Goal: Find contact information: Obtain details needed to contact an individual or organization

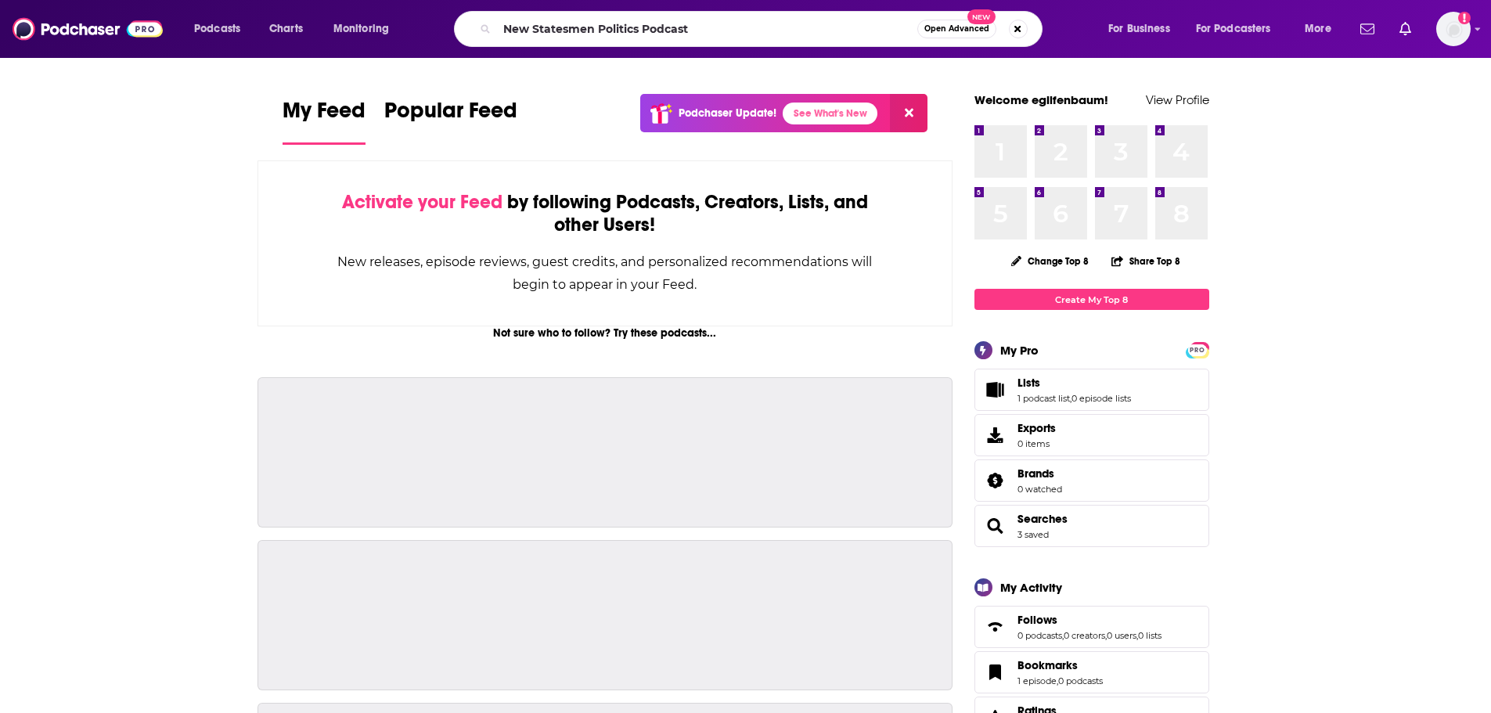
click at [789, 38] on input "New Statesmen Politics Podcast" at bounding box center [707, 28] width 420 height 25
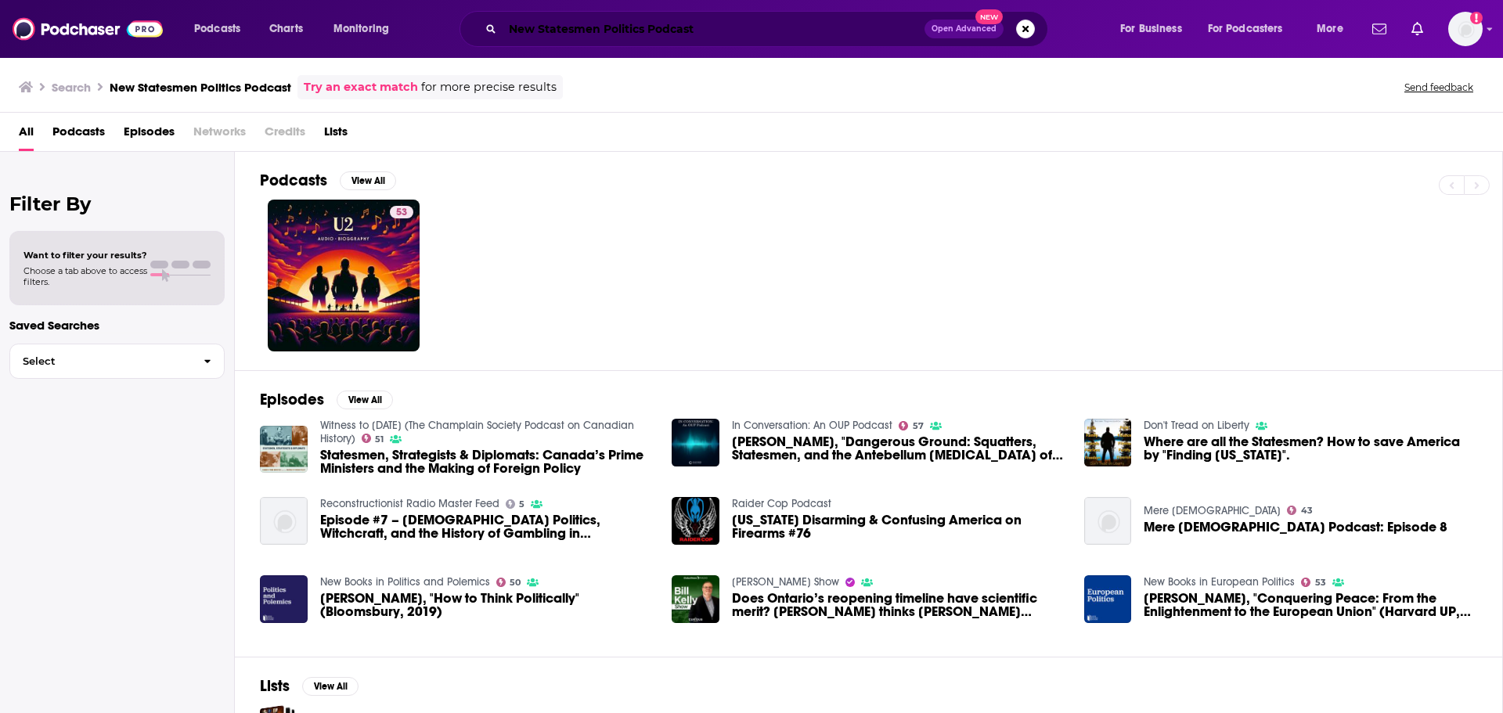
click at [546, 21] on input "New Statesmen Politics Podcast" at bounding box center [714, 28] width 422 height 25
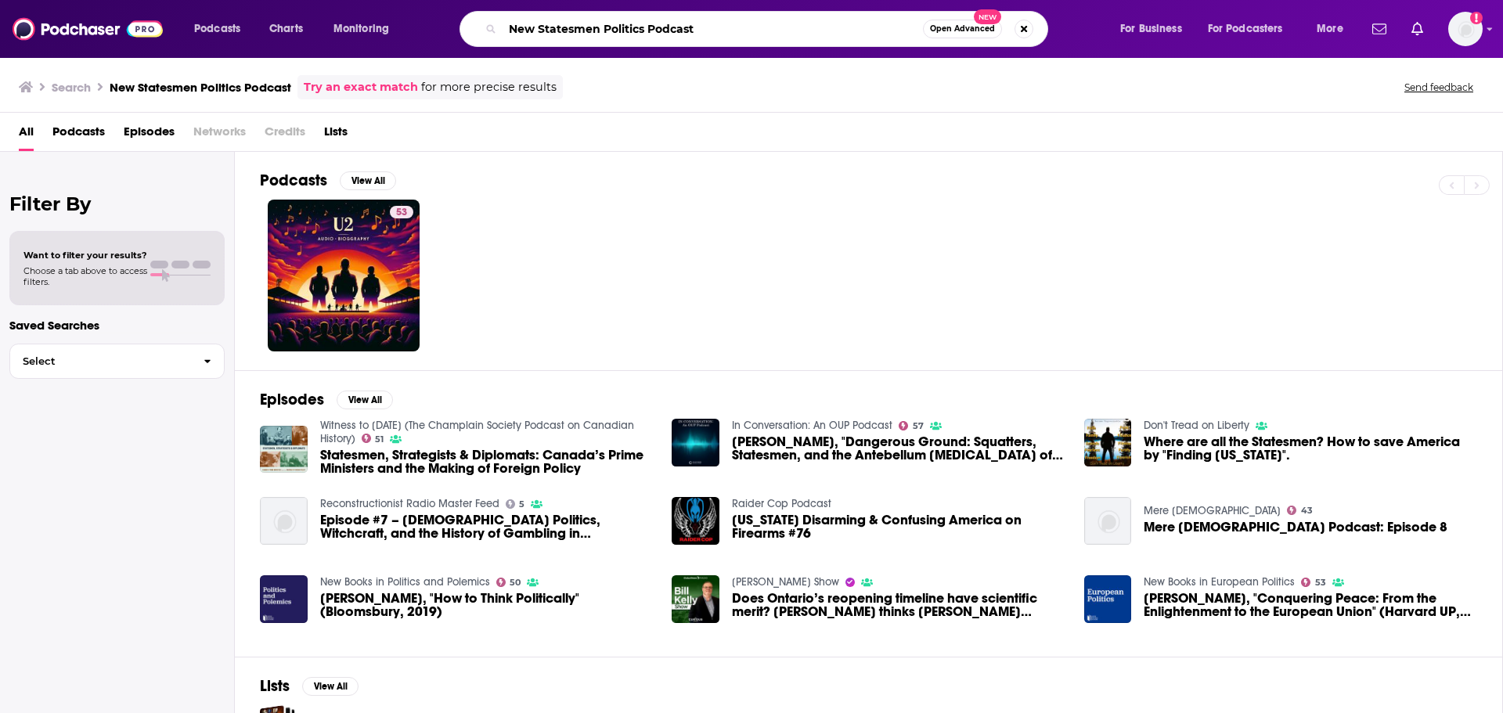
drag, startPoint x: 604, startPoint y: 30, endPoint x: 474, endPoint y: 31, distance: 130.8
click at [474, 31] on div "New Statesmen Politics Podcast Open Advanced New" at bounding box center [754, 29] width 589 height 36
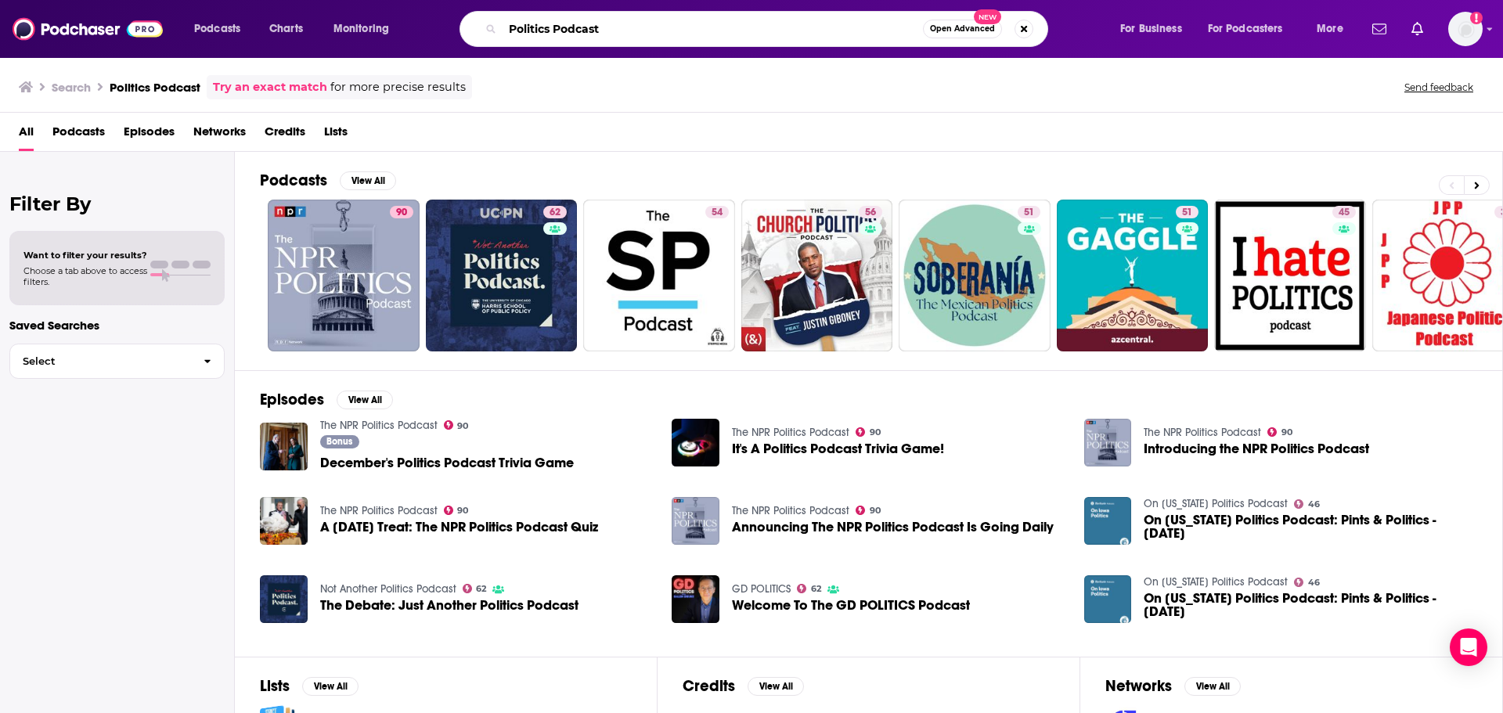
drag, startPoint x: 629, startPoint y: 22, endPoint x: 492, endPoint y: 13, distance: 137.3
click at [492, 13] on div "Politics Podcast Open Advanced New" at bounding box center [754, 29] width 589 height 36
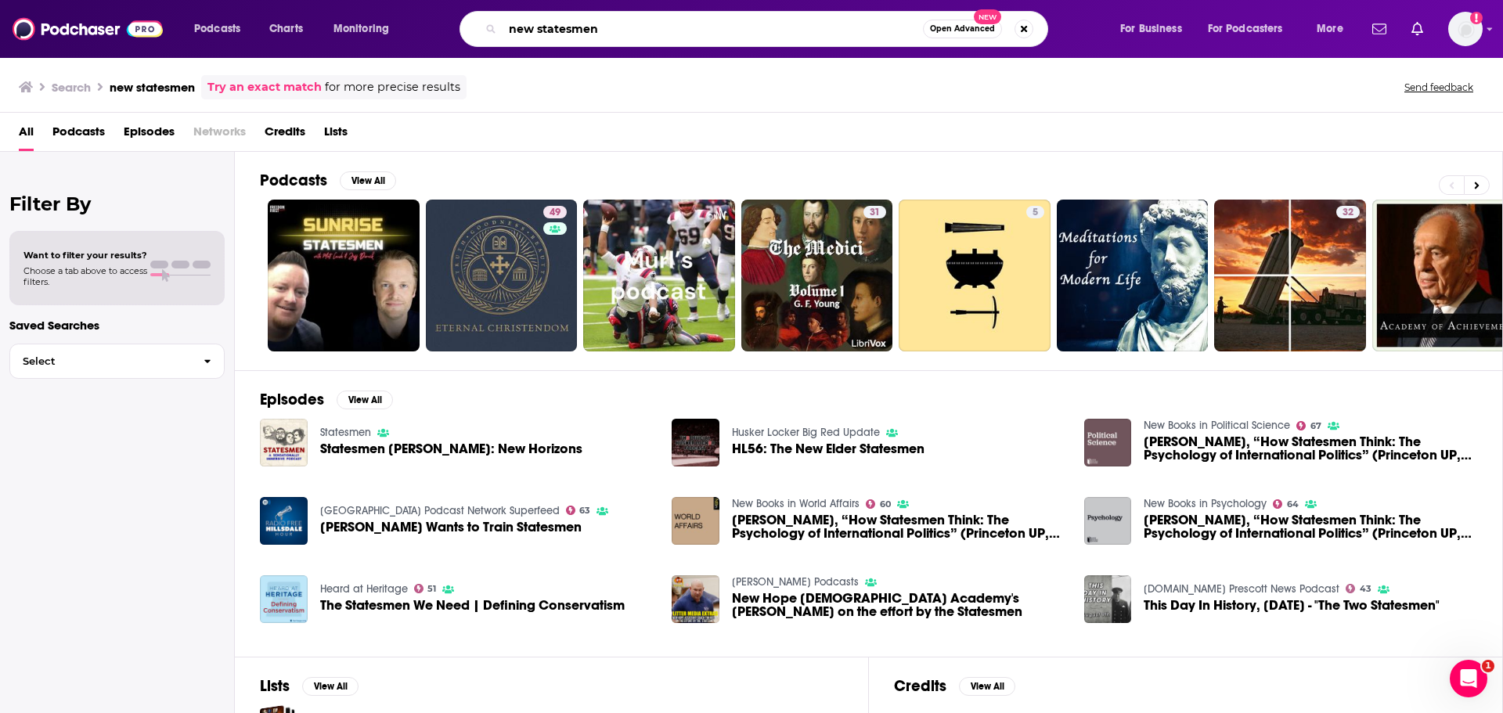
click at [626, 38] on input "new statesmen" at bounding box center [713, 28] width 420 height 25
click at [512, 30] on input "new statesmen" at bounding box center [713, 28] width 420 height 25
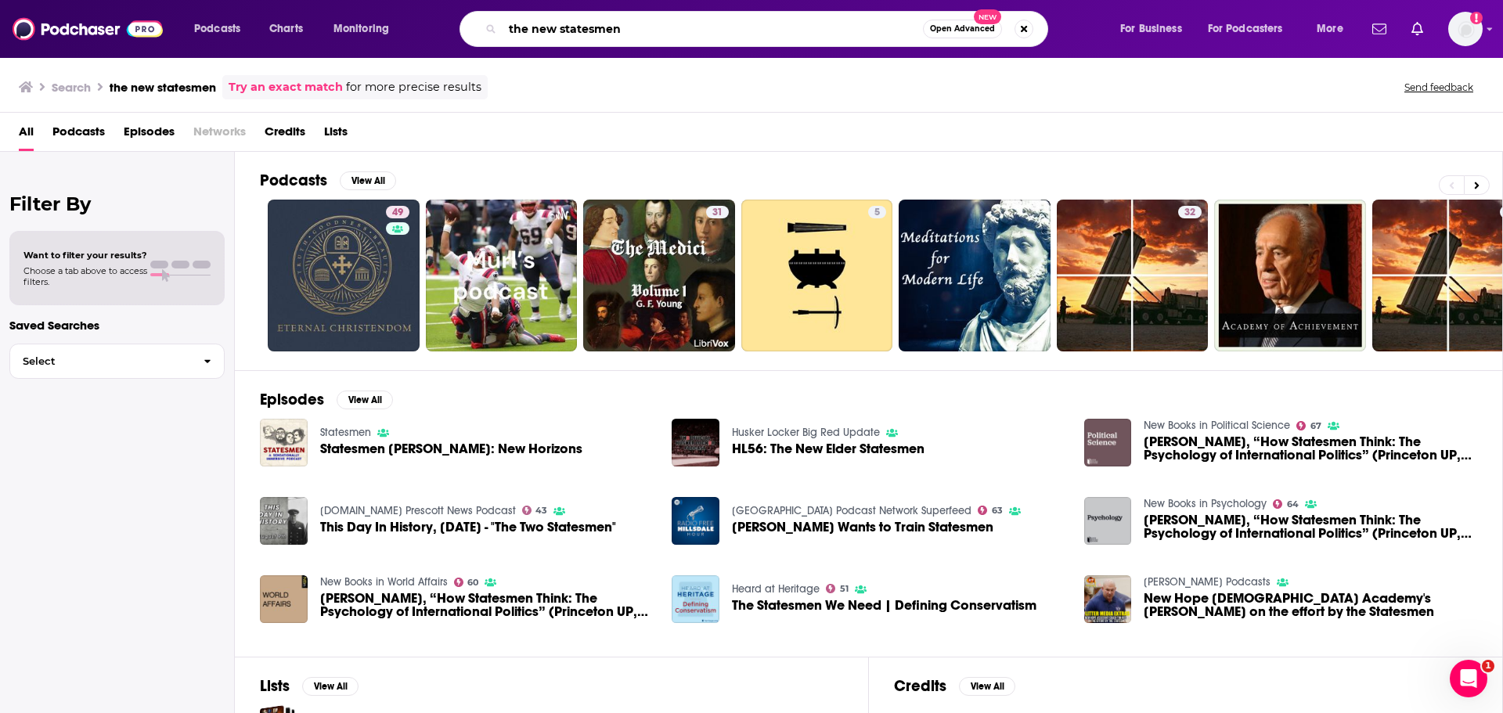
click at [620, 28] on input "the new statesmen" at bounding box center [713, 28] width 420 height 25
type input "the new statesman politics"
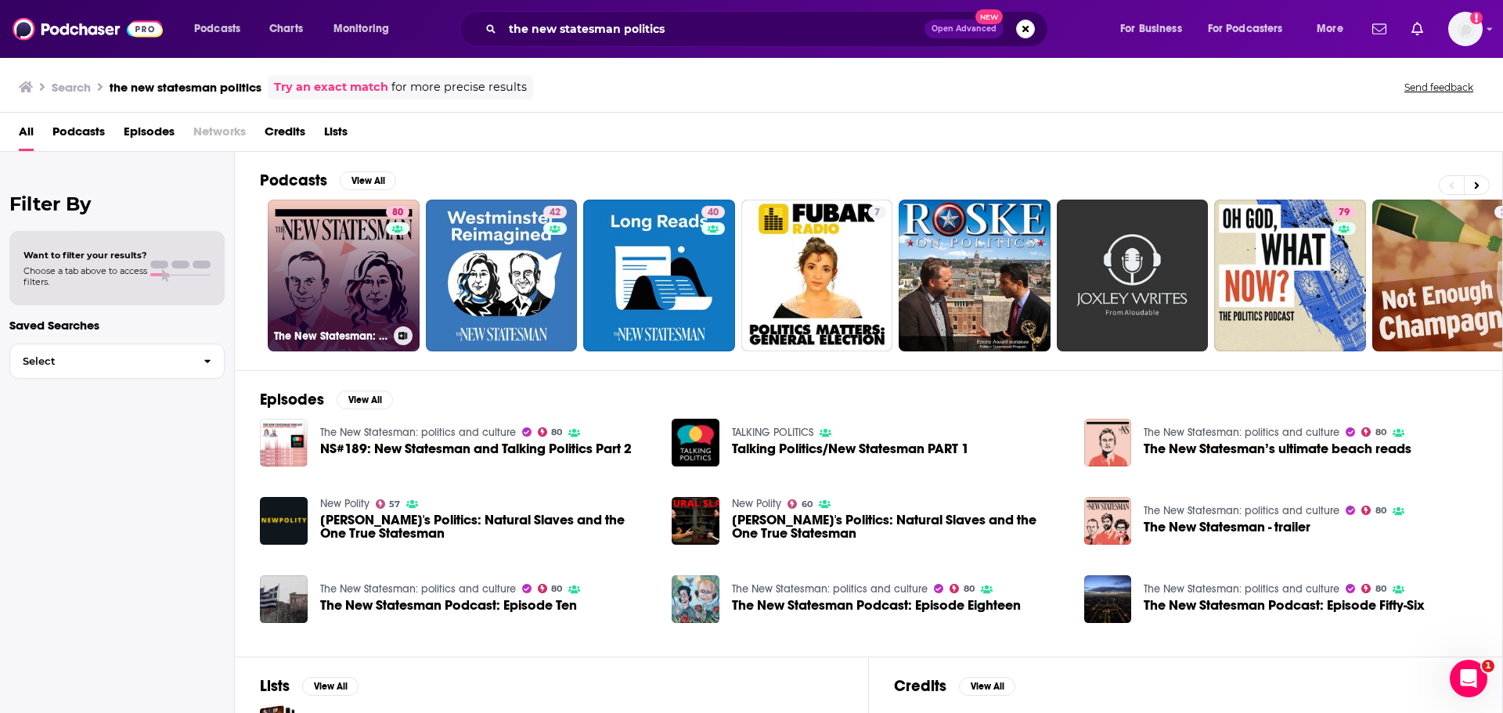
click at [376, 299] on link "80 The New Statesman: politics and culture" at bounding box center [344, 276] width 152 height 152
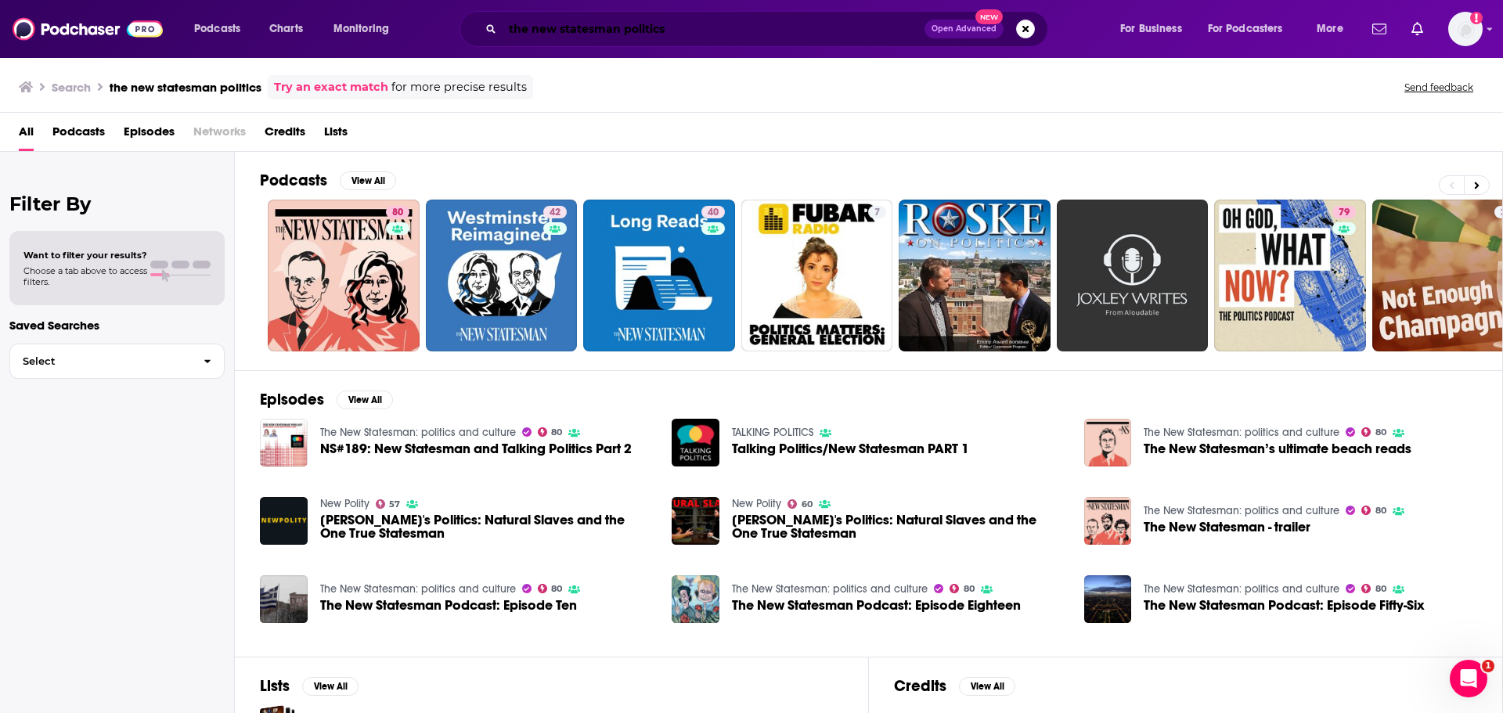
click at [701, 20] on input "the new statesman politics" at bounding box center [714, 28] width 422 height 25
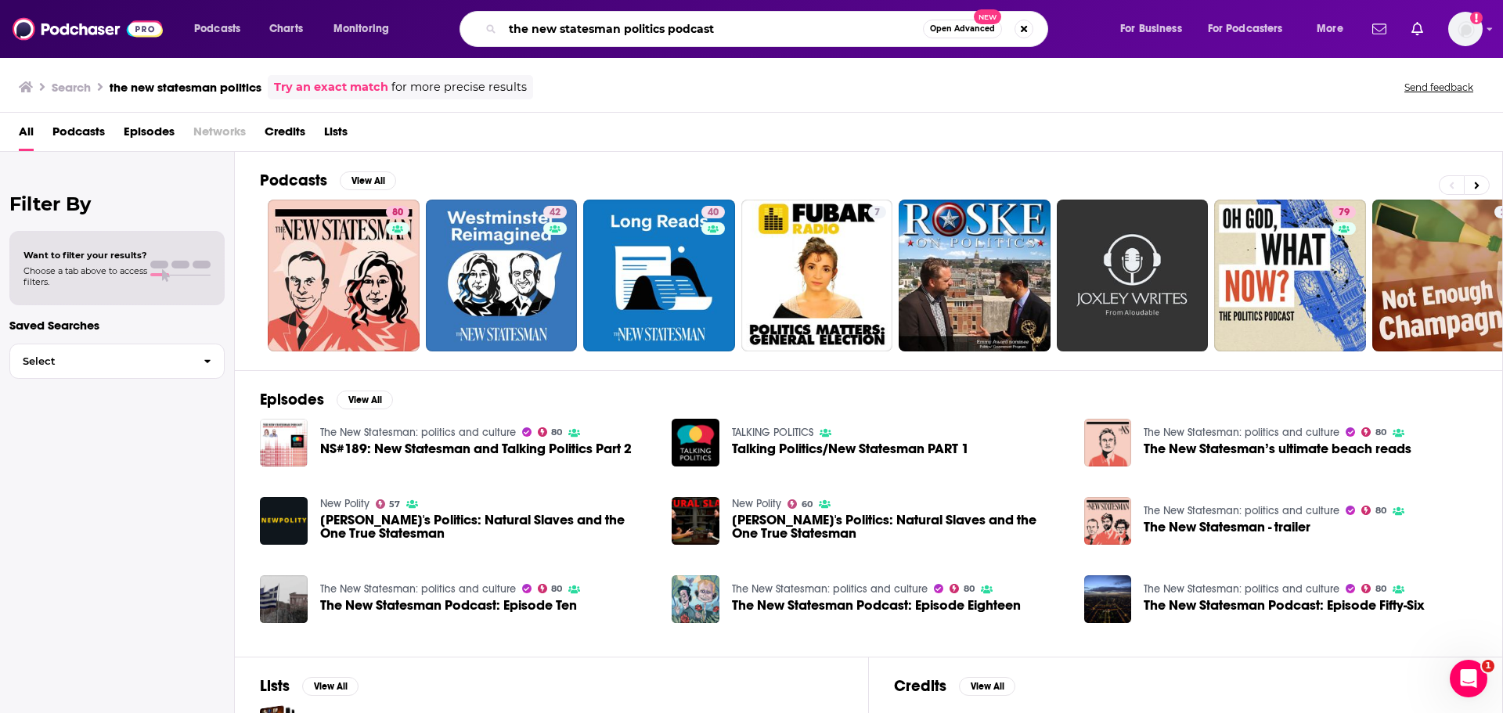
type input "the new statesman politics podcast"
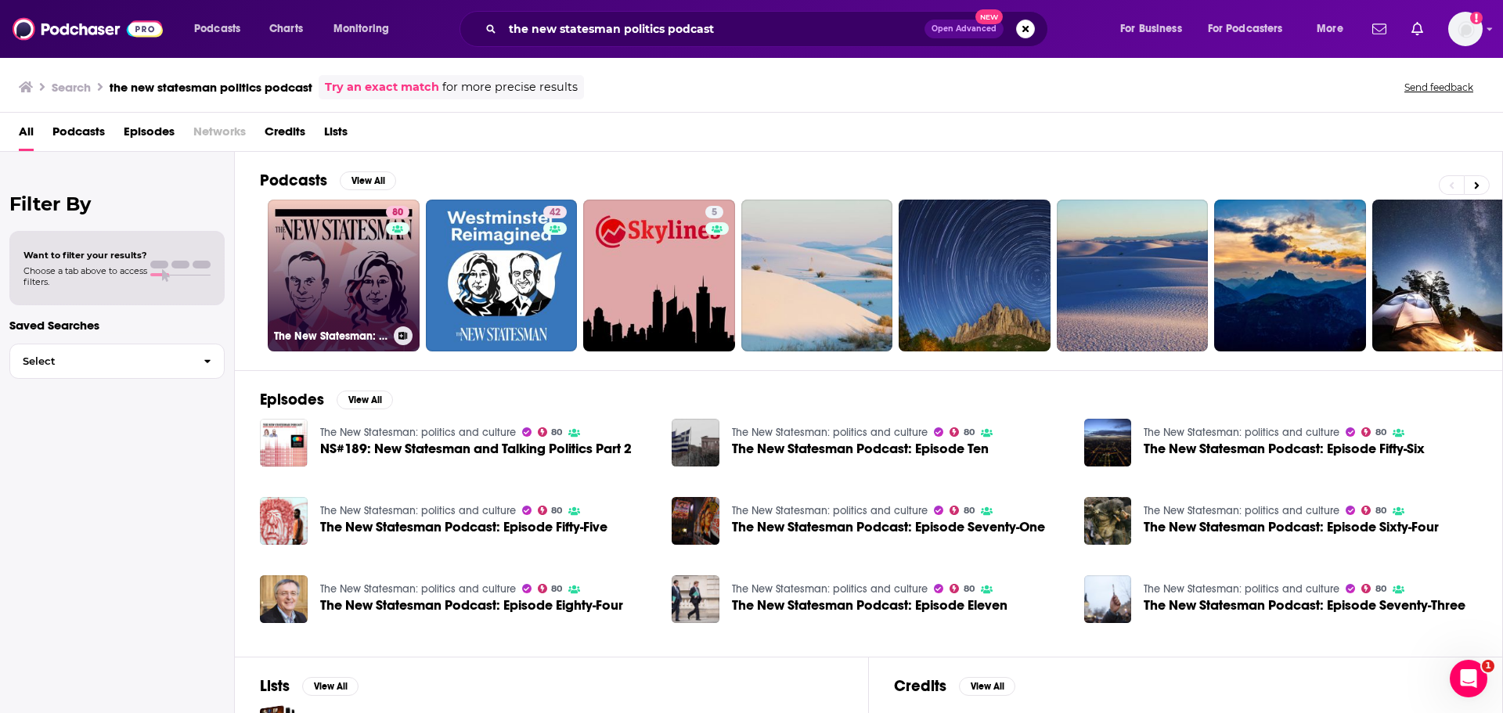
click at [351, 267] on link "80 The New Statesman: politics and culture" at bounding box center [344, 276] width 152 height 152
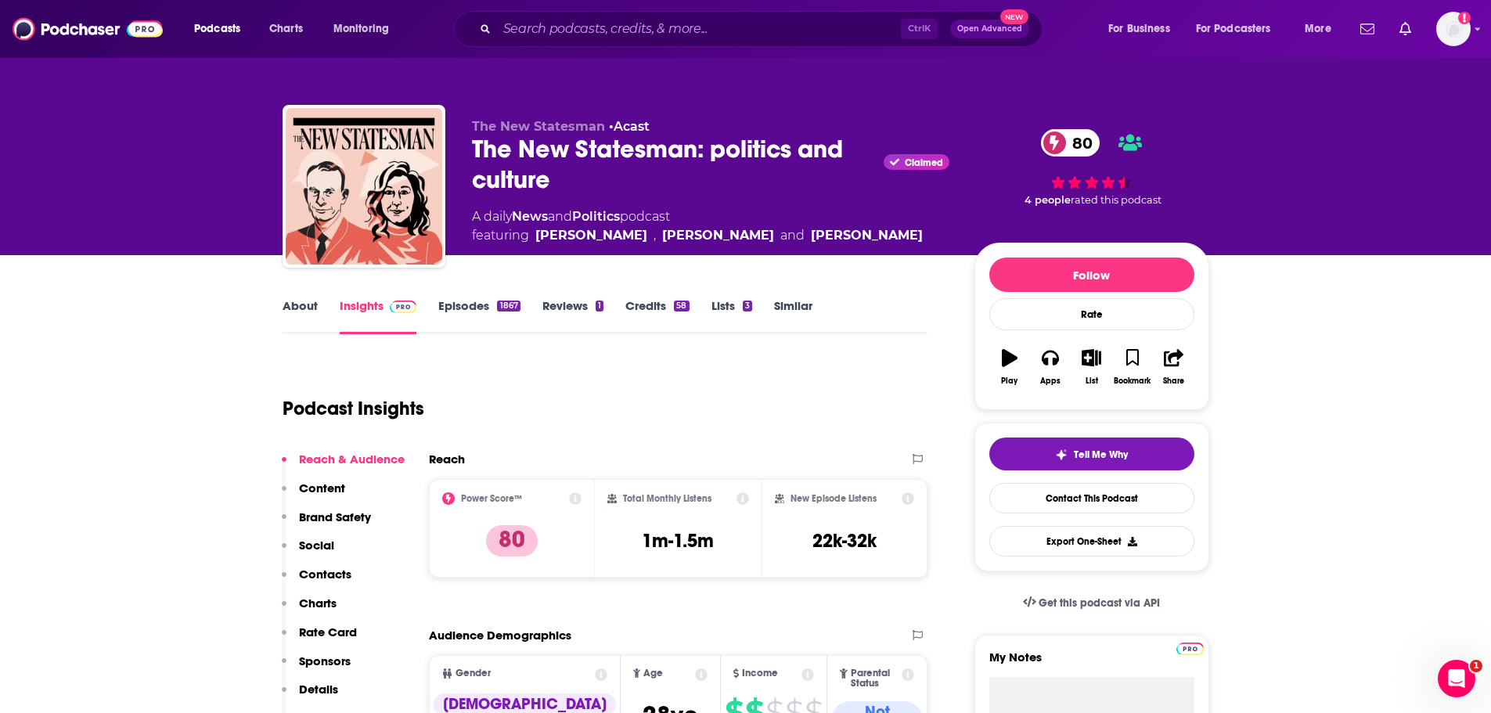
click at [497, 306] on div "1867" at bounding box center [508, 306] width 23 height 11
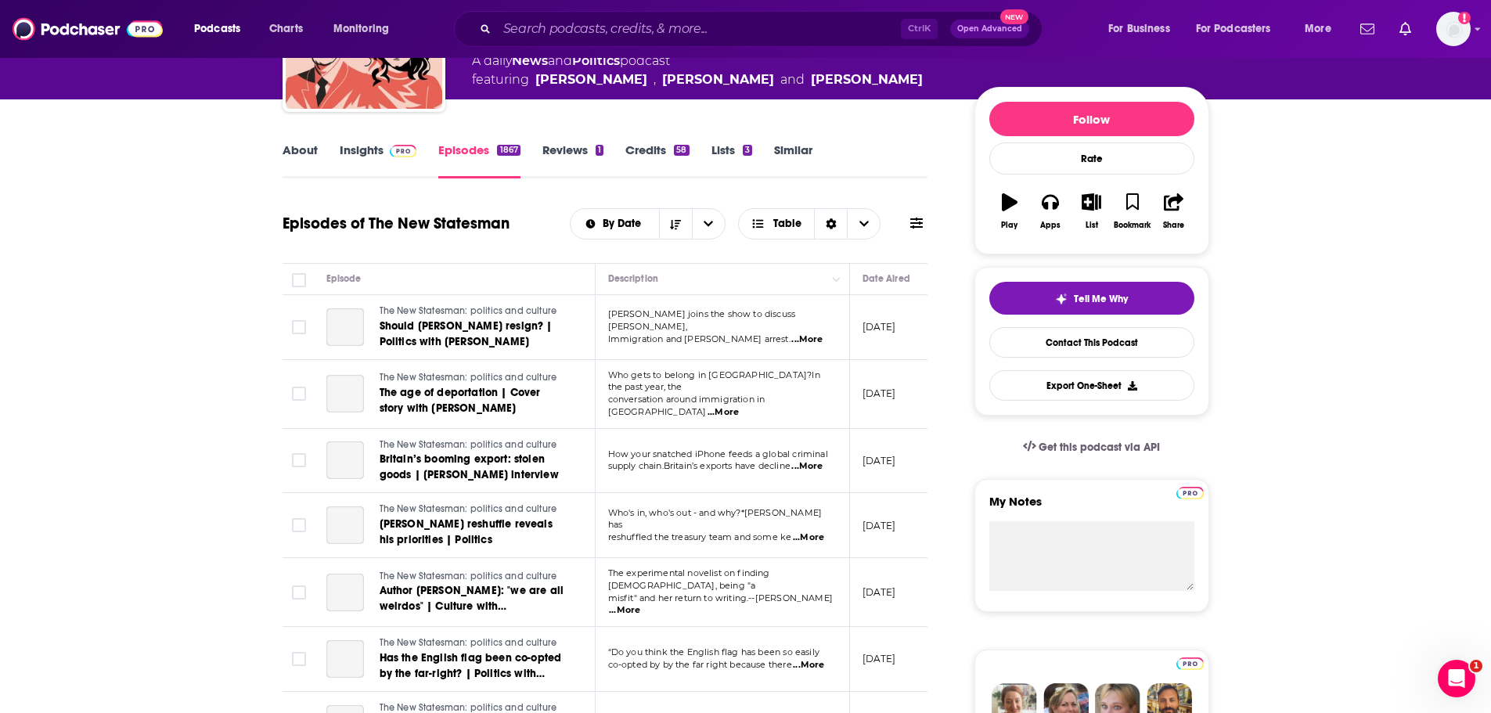
scroll to position [157, 0]
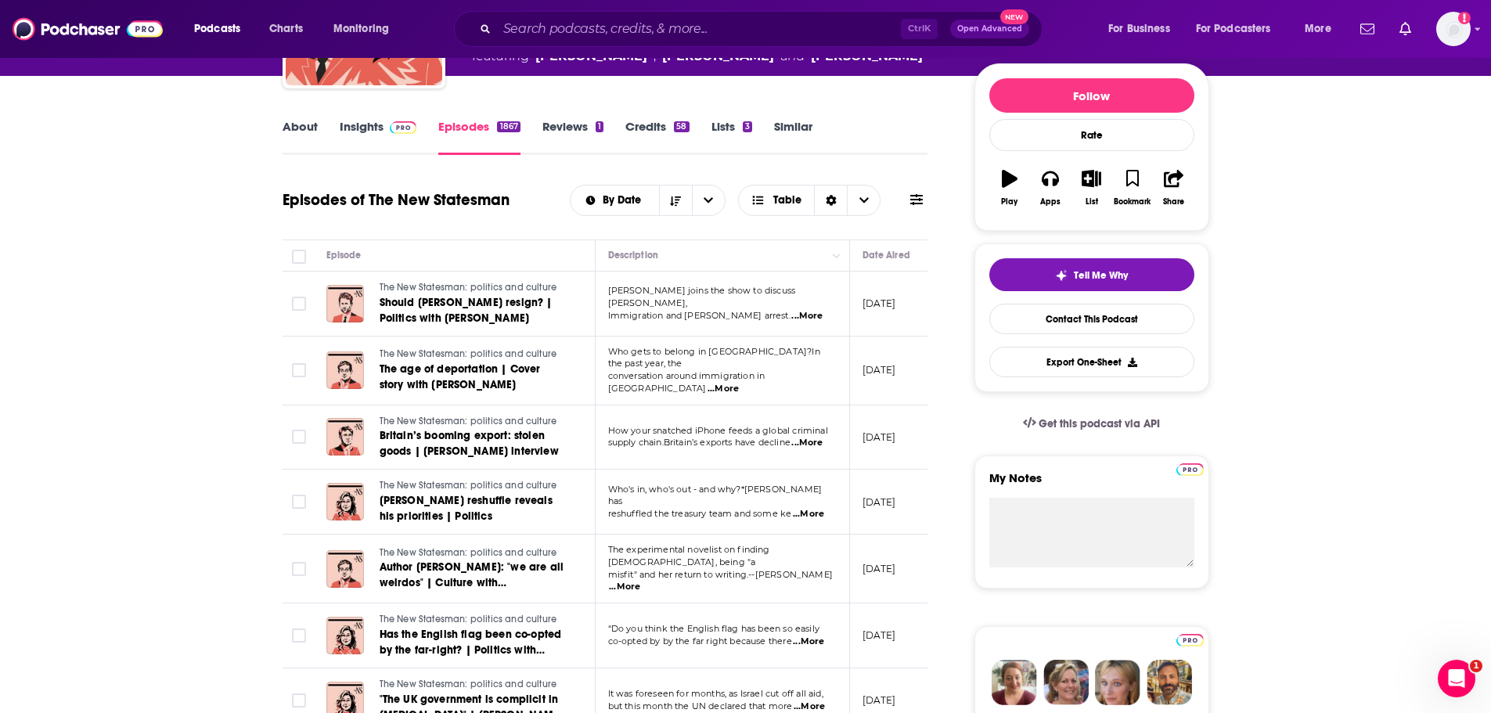
scroll to position [0, 0]
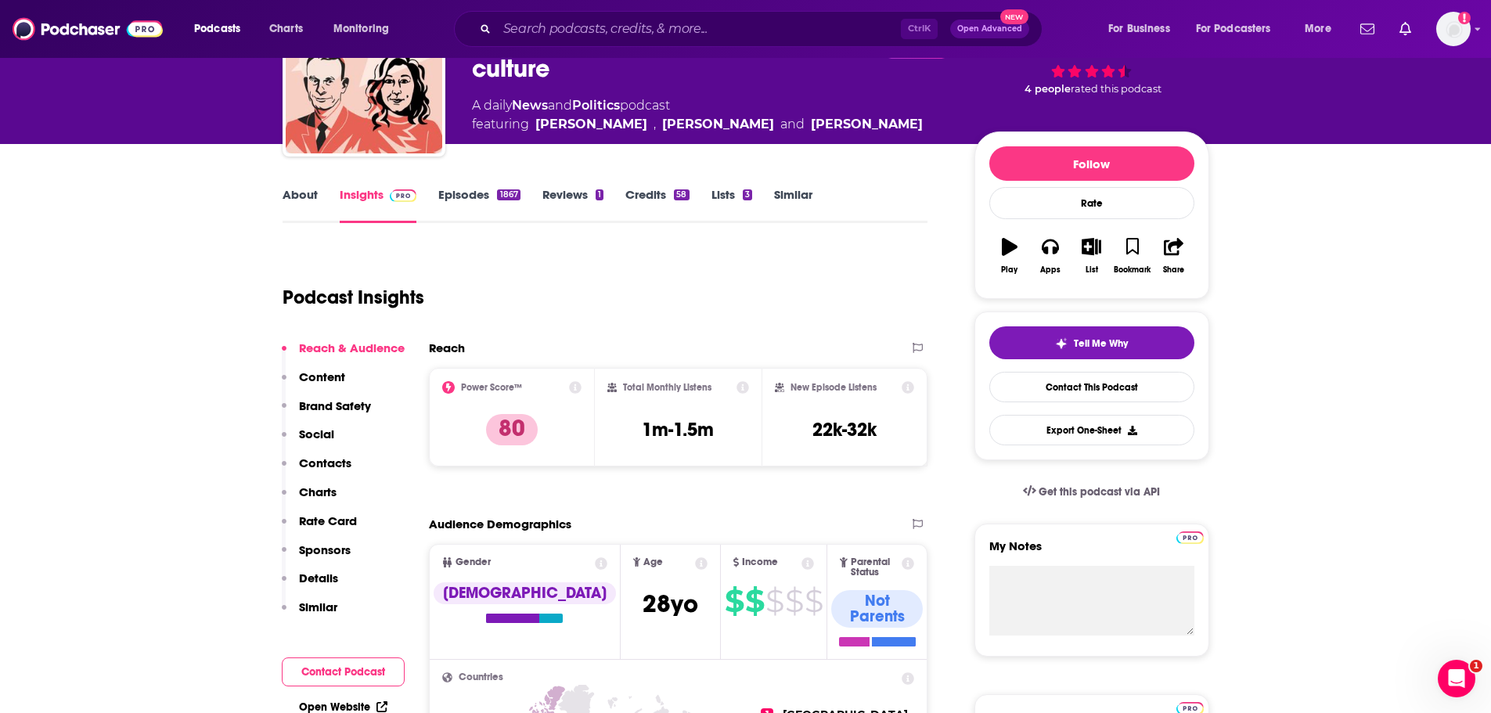
scroll to position [157, 0]
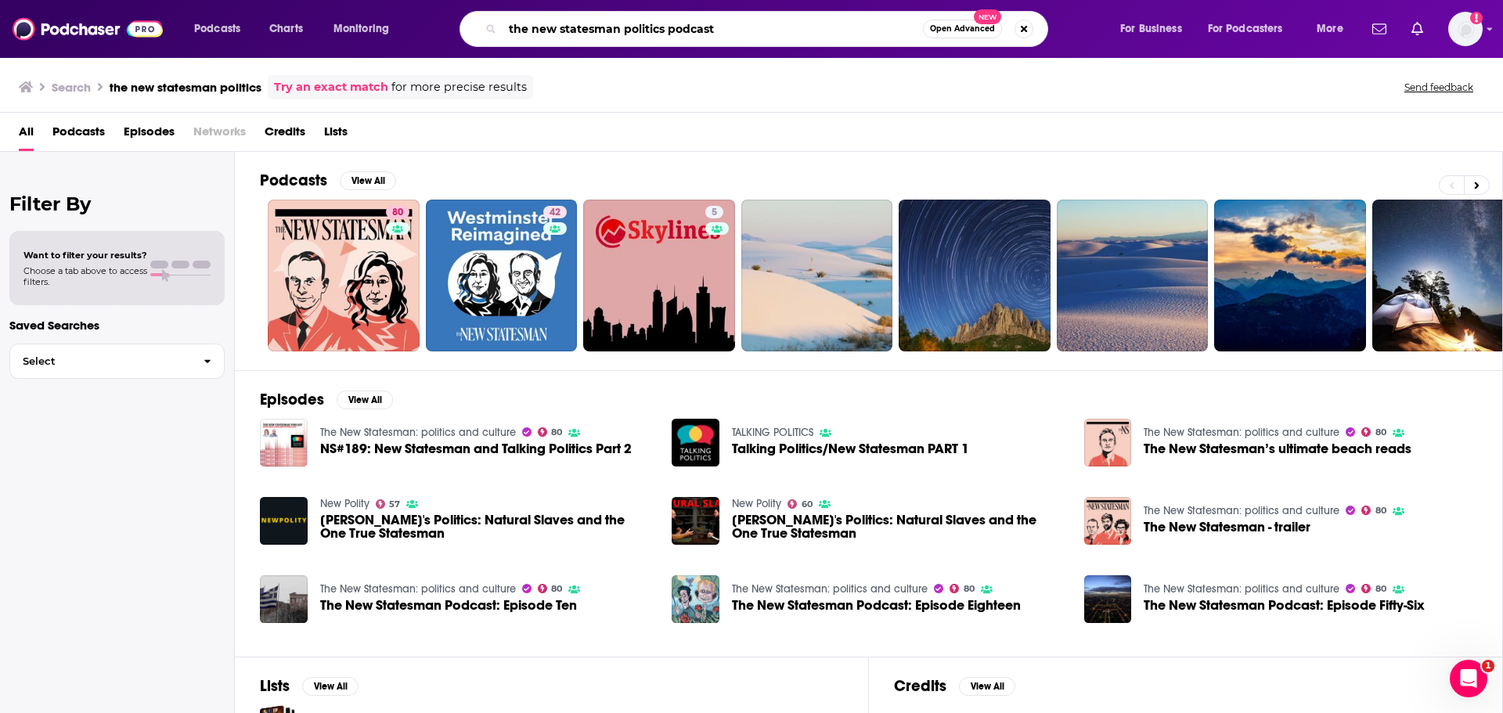
drag, startPoint x: 533, startPoint y: 24, endPoint x: 500, endPoint y: 30, distance: 34.1
click at [500, 30] on div "the new statesman politics podcast Open Advanced New" at bounding box center [754, 29] width 589 height 36
drag, startPoint x: 703, startPoint y: 21, endPoint x: 597, endPoint y: 31, distance: 106.1
click at [597, 31] on input "new statesman politics podcast" at bounding box center [713, 28] width 420 height 25
type input "new statesman"
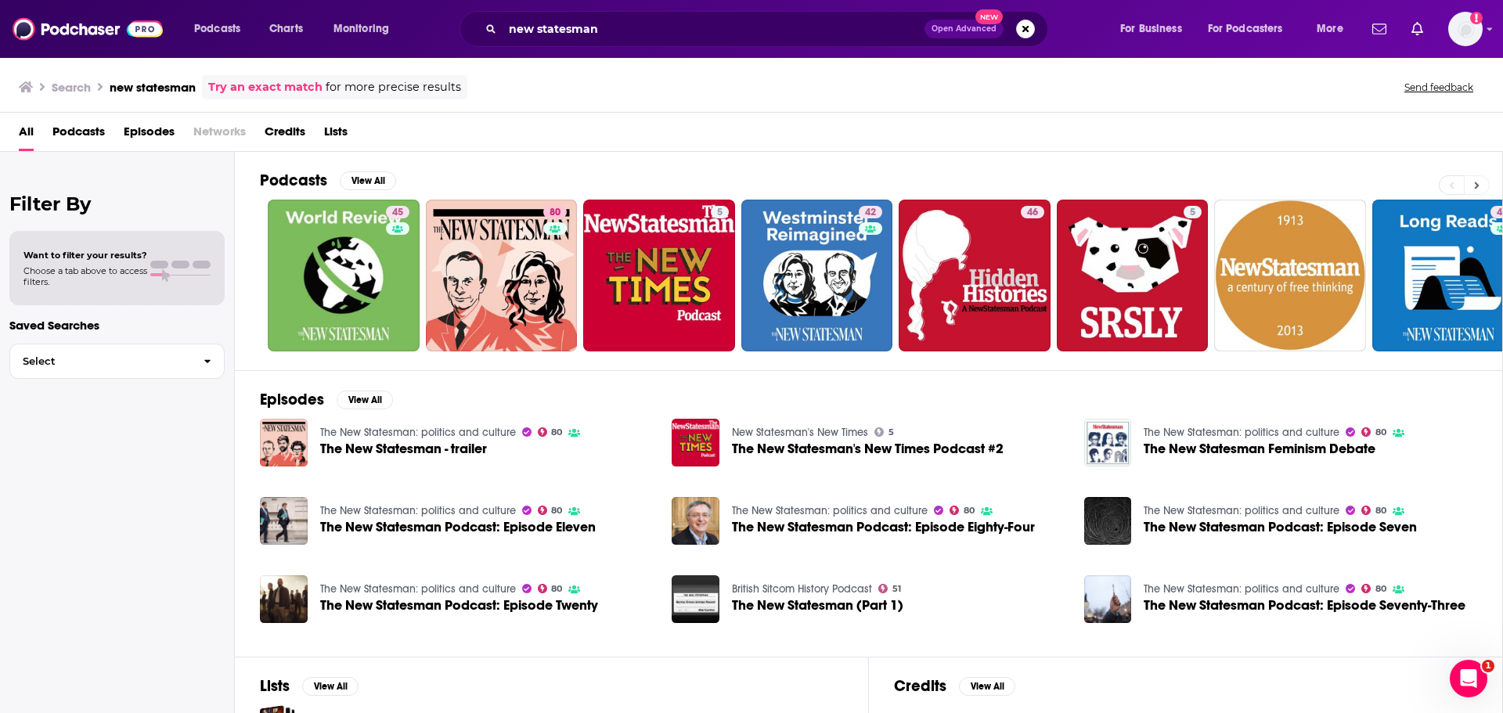
click at [1481, 185] on button at bounding box center [1477, 185] width 26 height 20
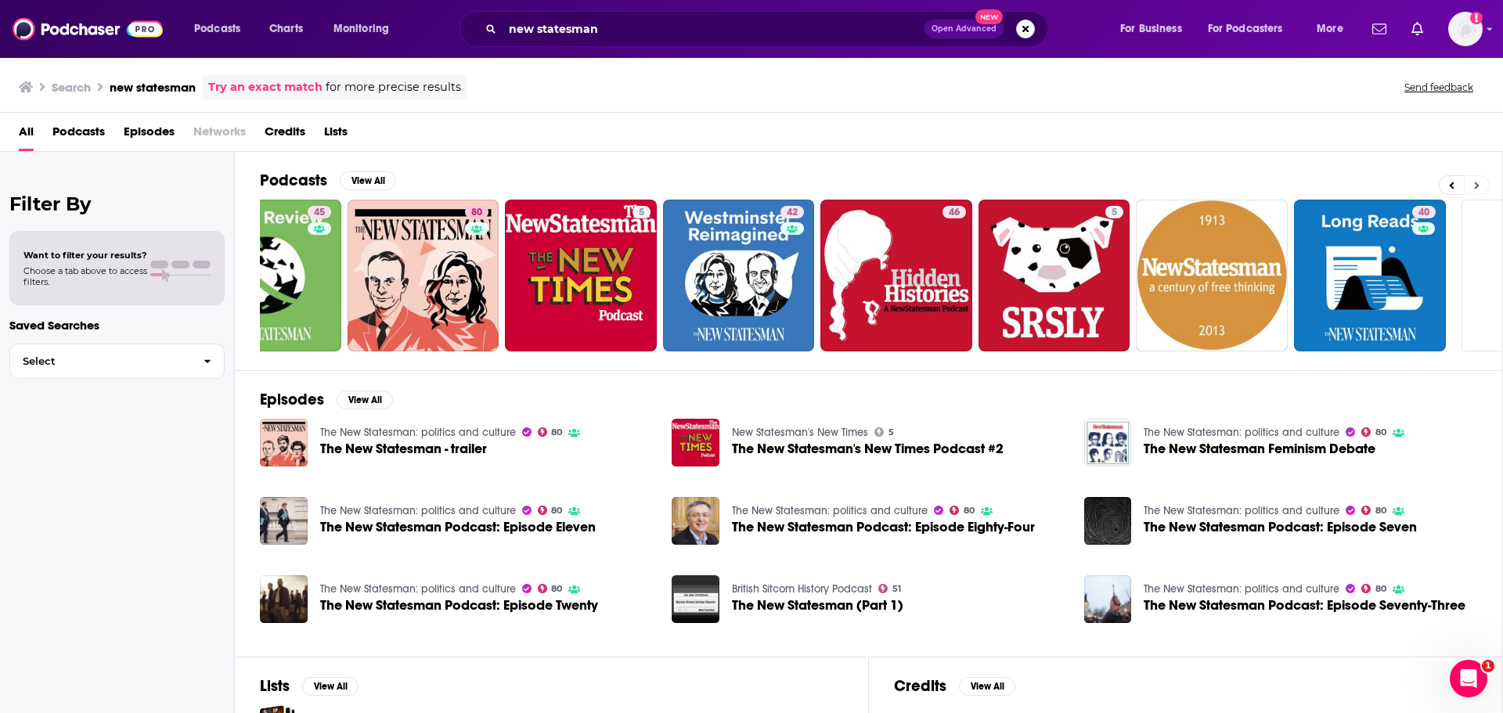
scroll to position [0, 195]
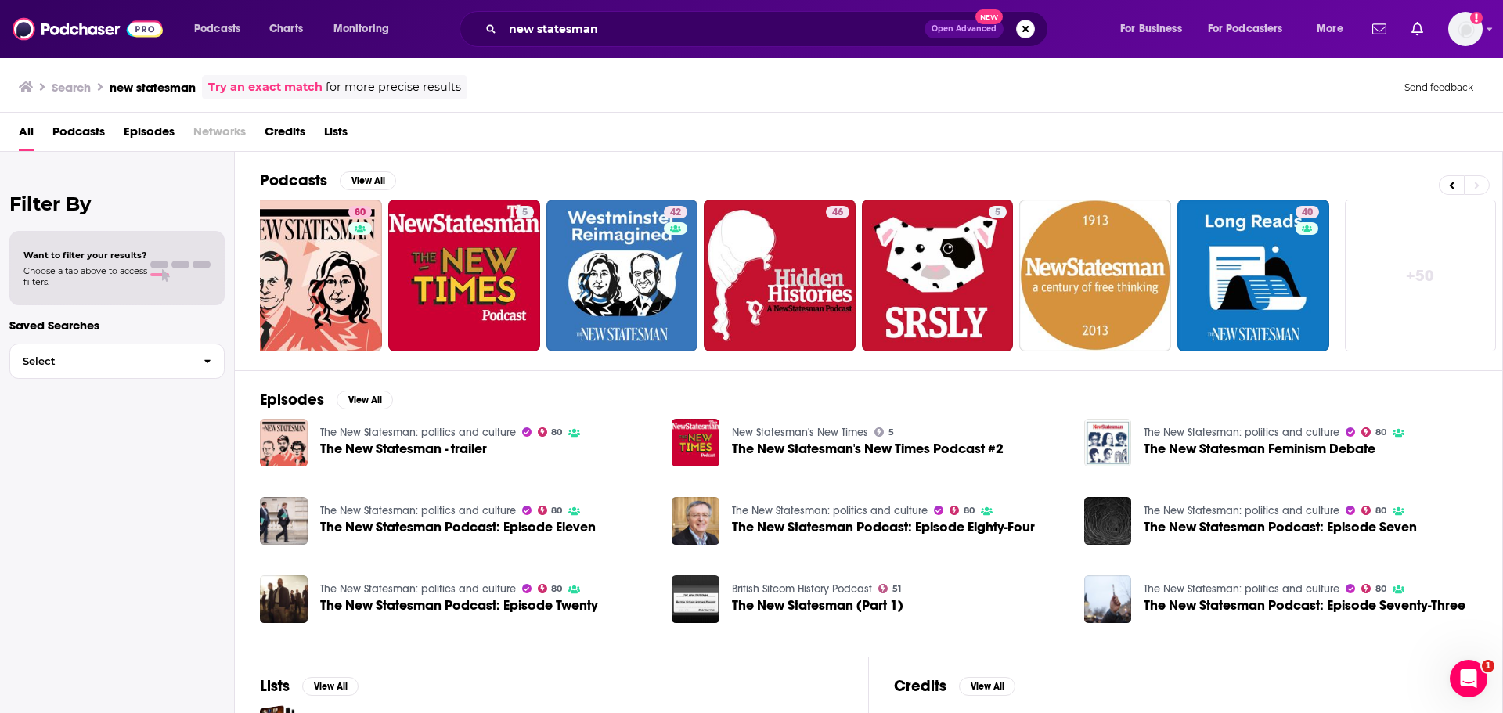
click at [1425, 265] on link "+ 50" at bounding box center [1421, 276] width 152 height 152
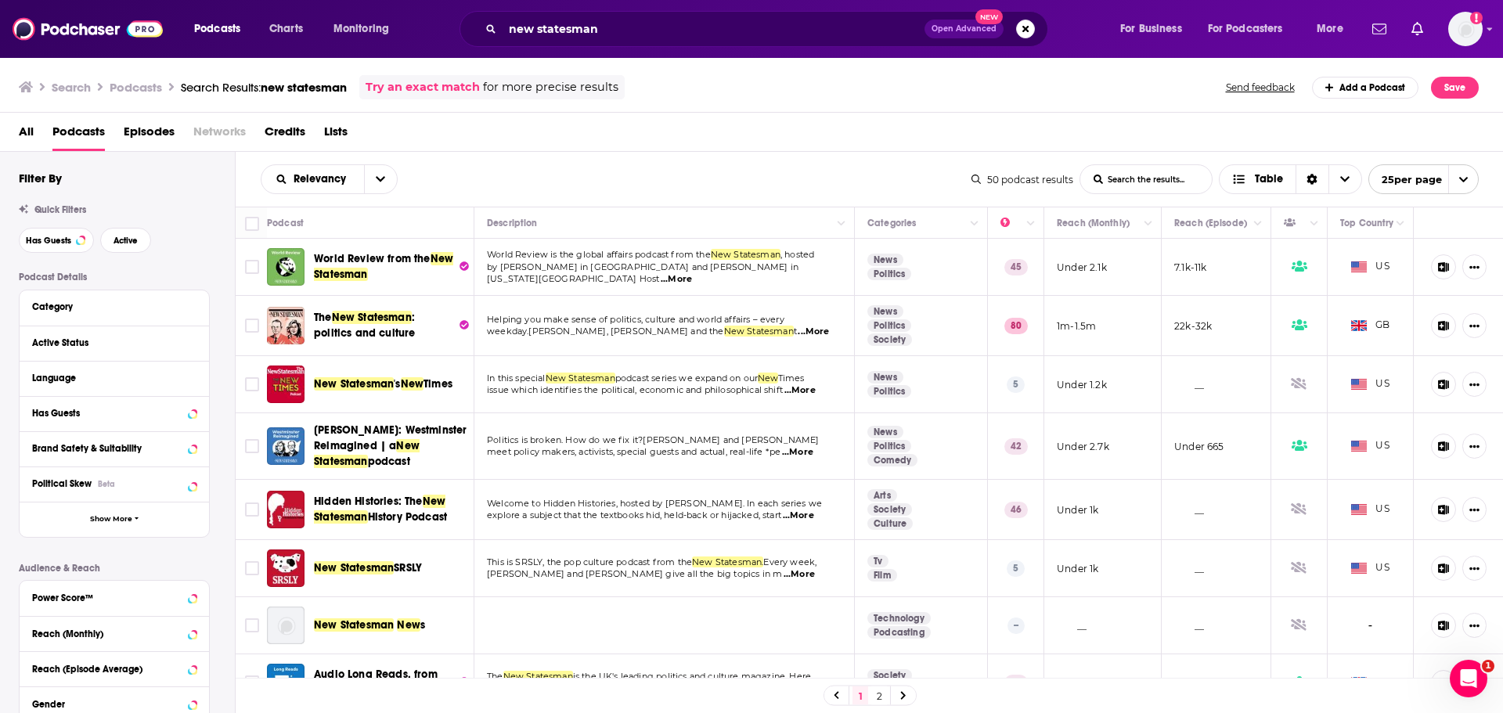
click at [367, 329] on span ": politics and culture" at bounding box center [364, 325] width 101 height 29
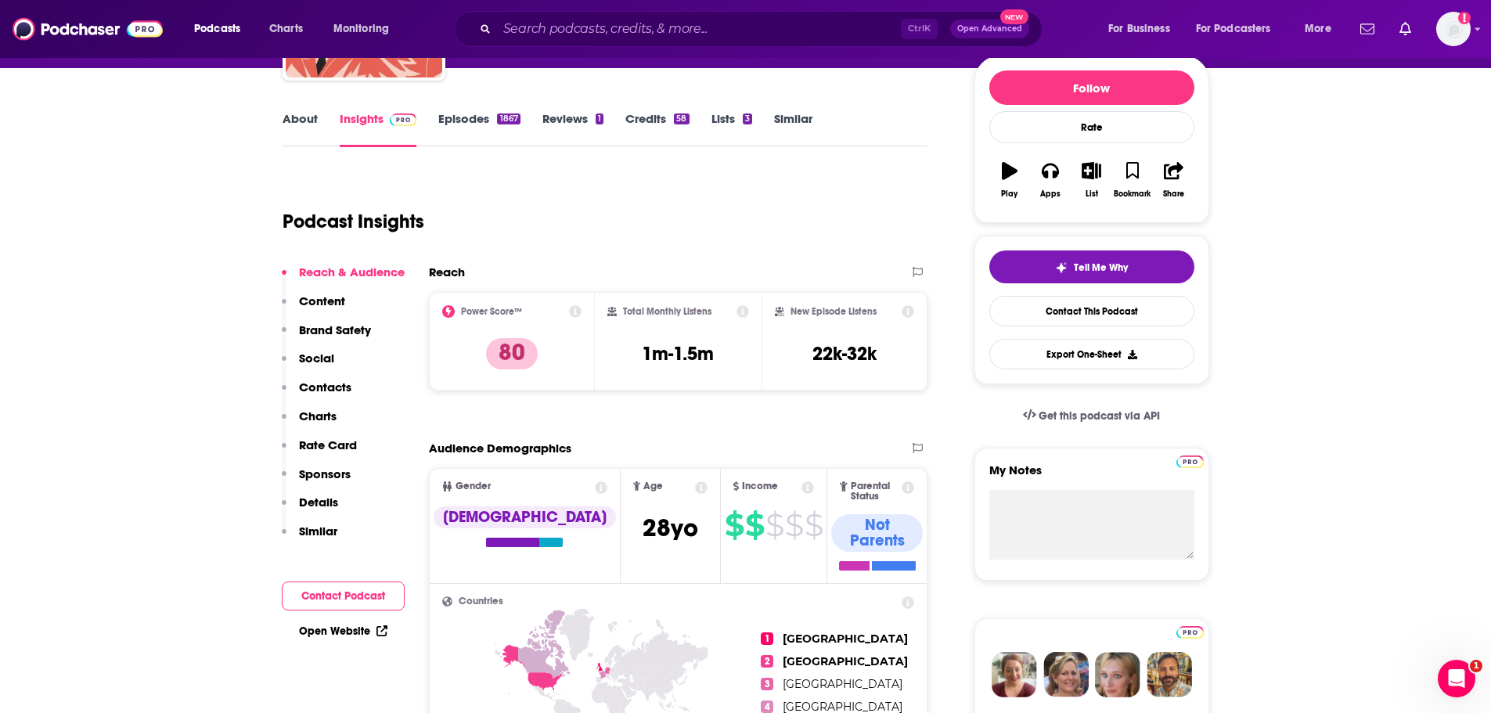
scroll to position [235, 0]
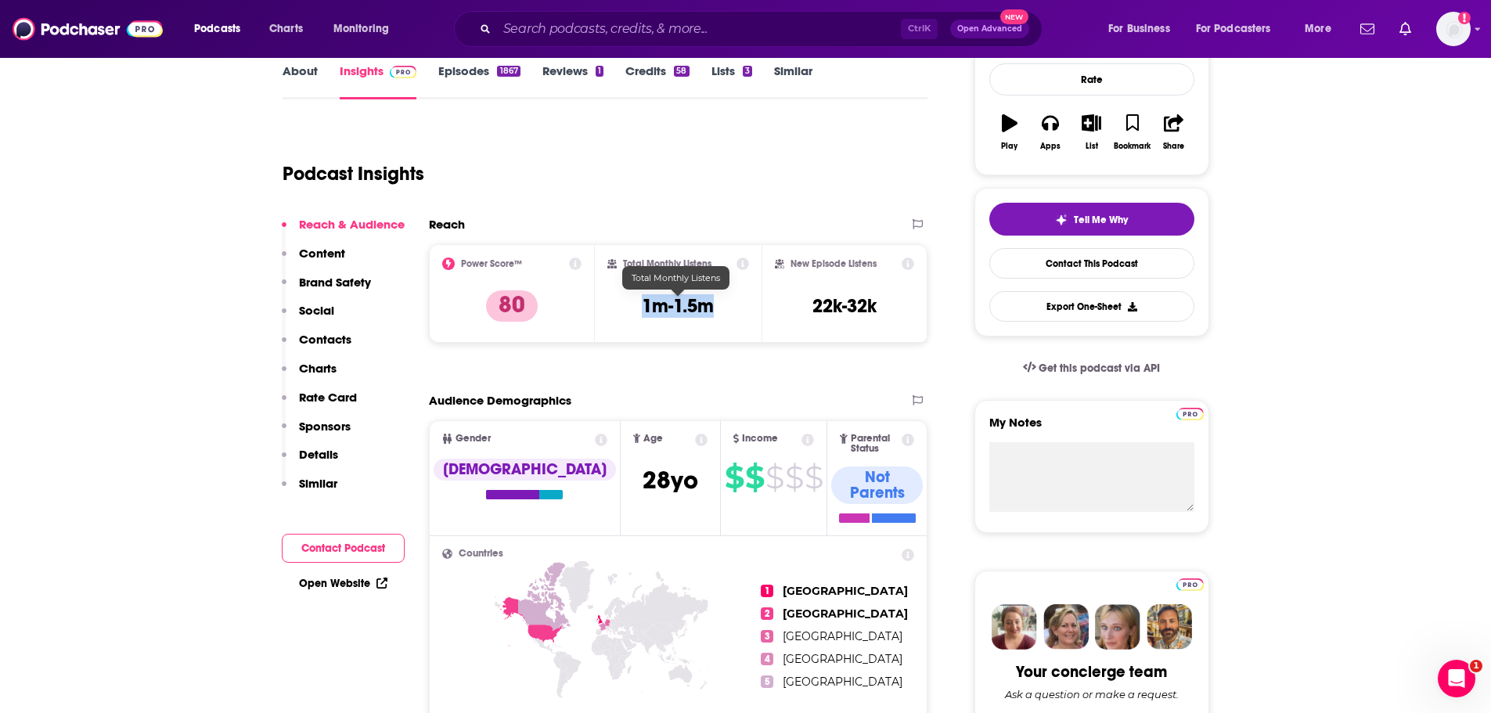
drag, startPoint x: 721, startPoint y: 308, endPoint x: 639, endPoint y: 306, distance: 82.2
click at [639, 306] on div "Total Monthly Listens 1m-1.5m" at bounding box center [679, 294] width 142 height 72
copy h3 "1m-1.5m"
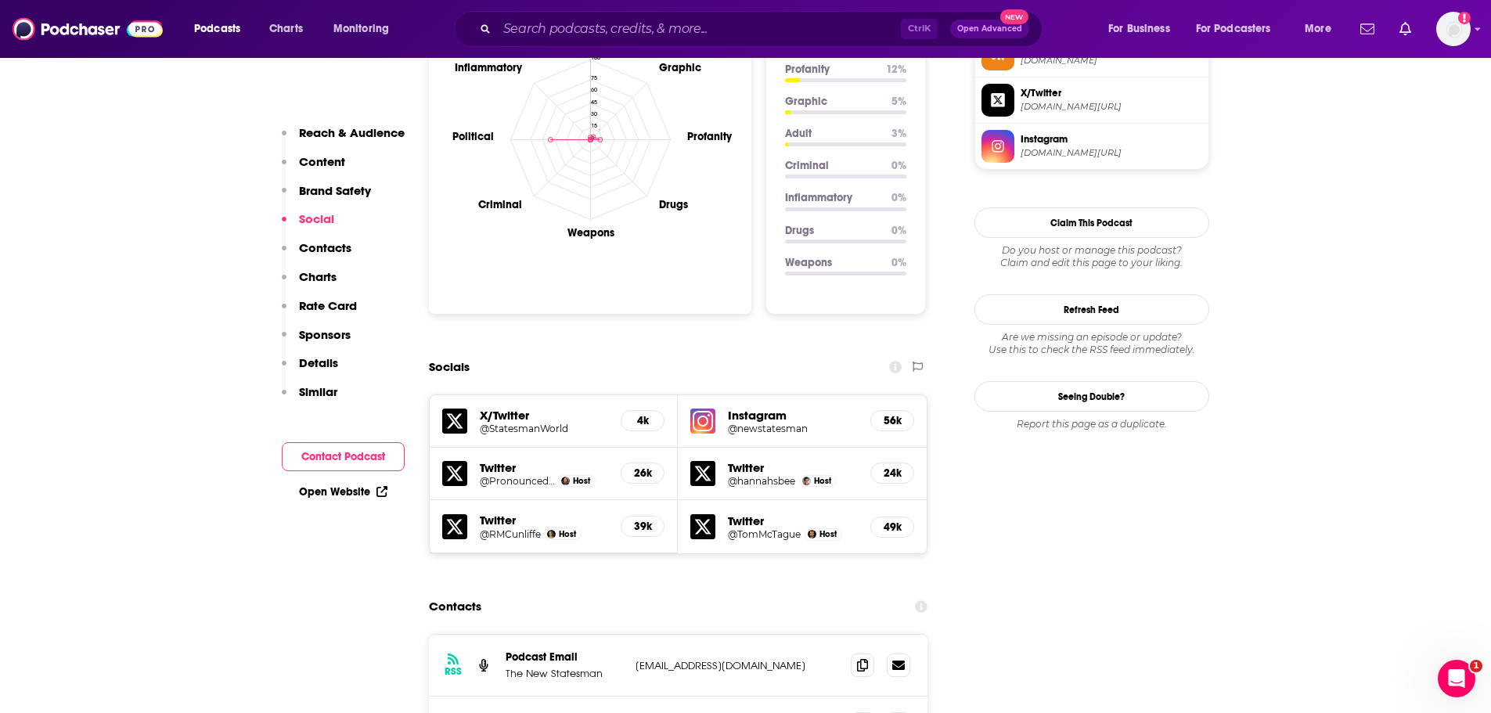
scroll to position [1801, 0]
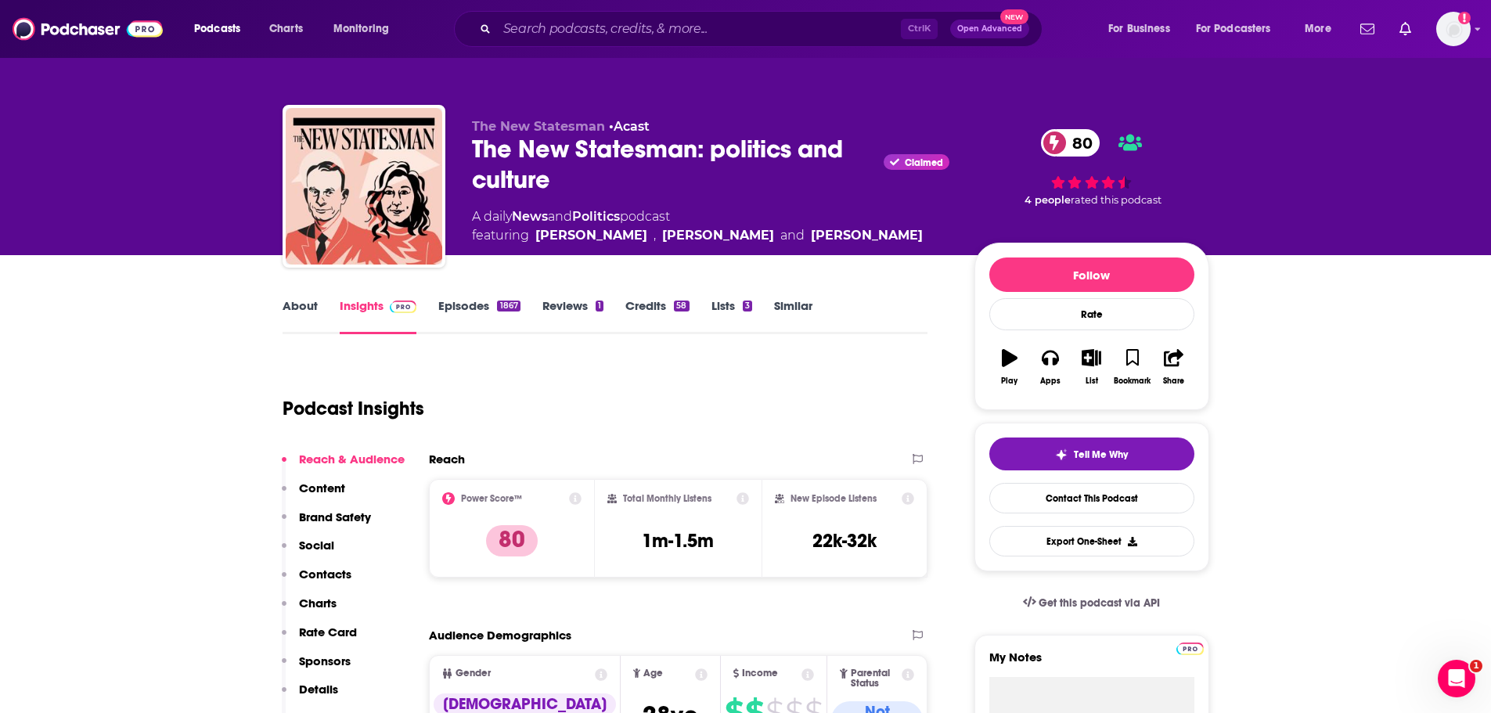
click at [671, 317] on link "Credits 58" at bounding box center [657, 316] width 63 height 36
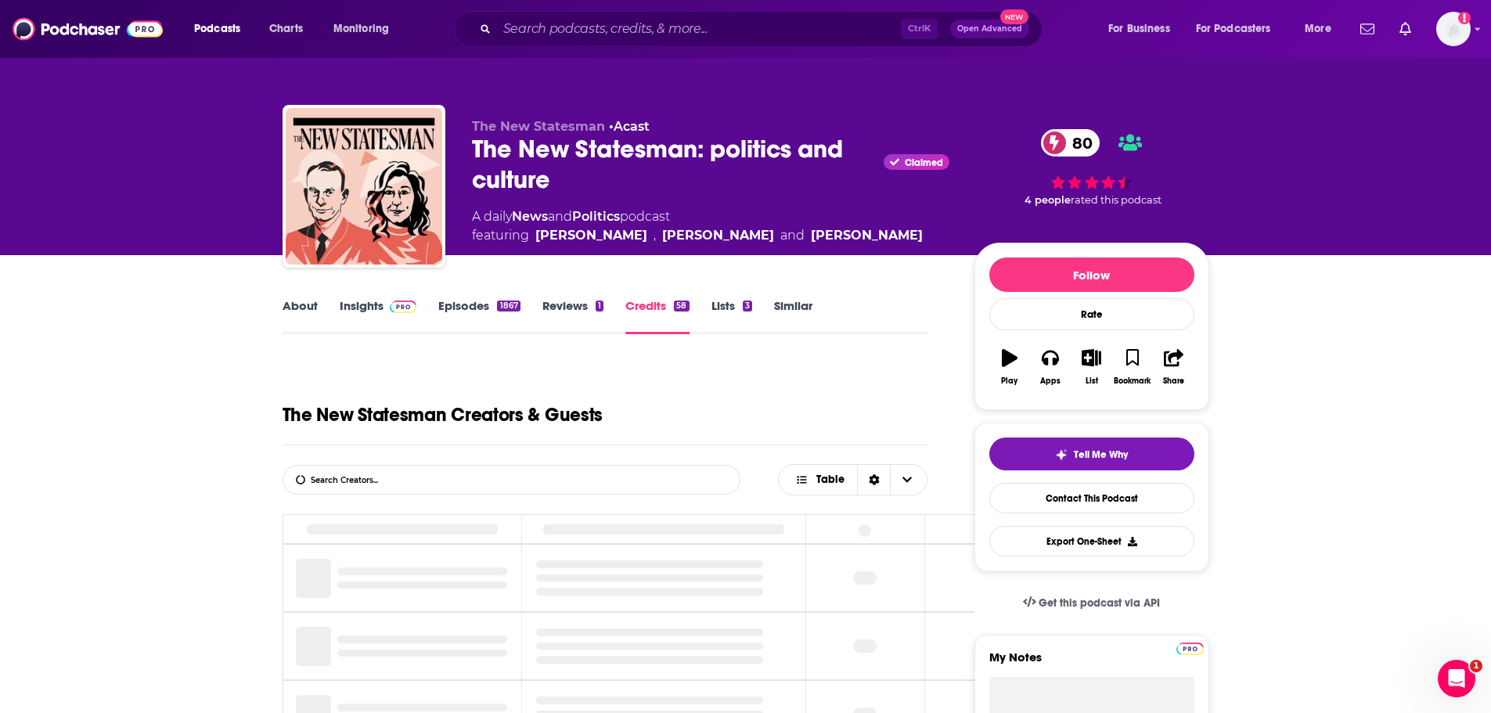
click at [495, 315] on link "Episodes 1867" at bounding box center [478, 316] width 81 height 36
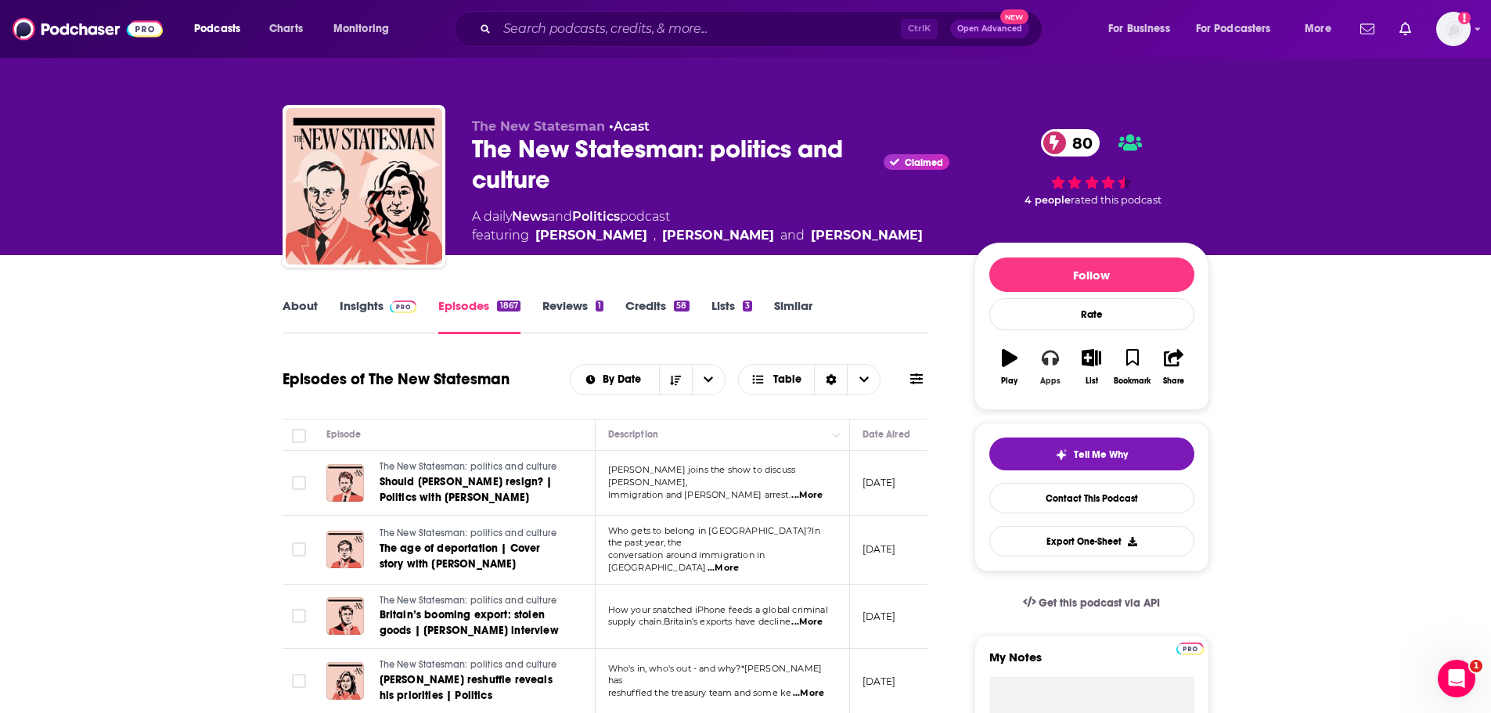
click at [1052, 371] on button "Apps" at bounding box center [1050, 367] width 41 height 56
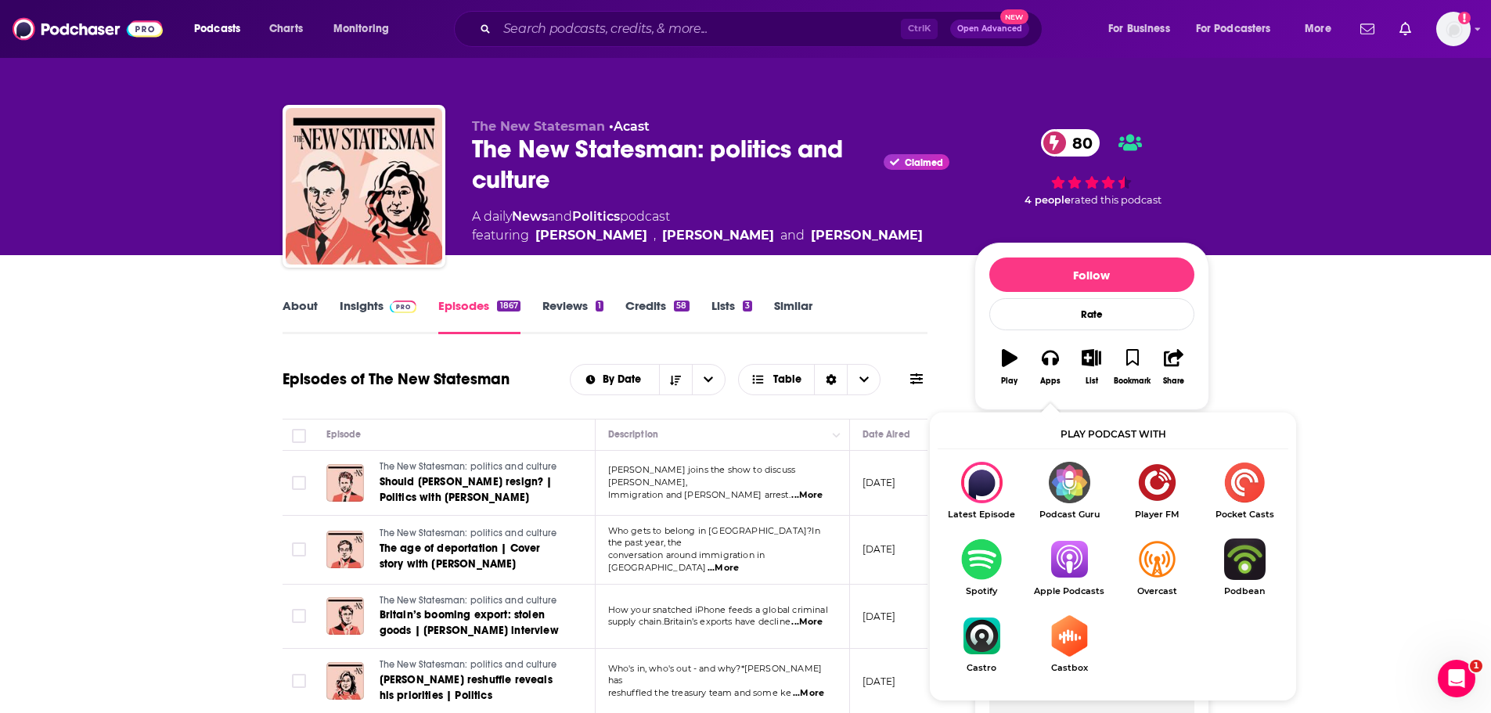
click at [979, 570] on img "Show Listen On dropdown" at bounding box center [982, 559] width 88 height 41
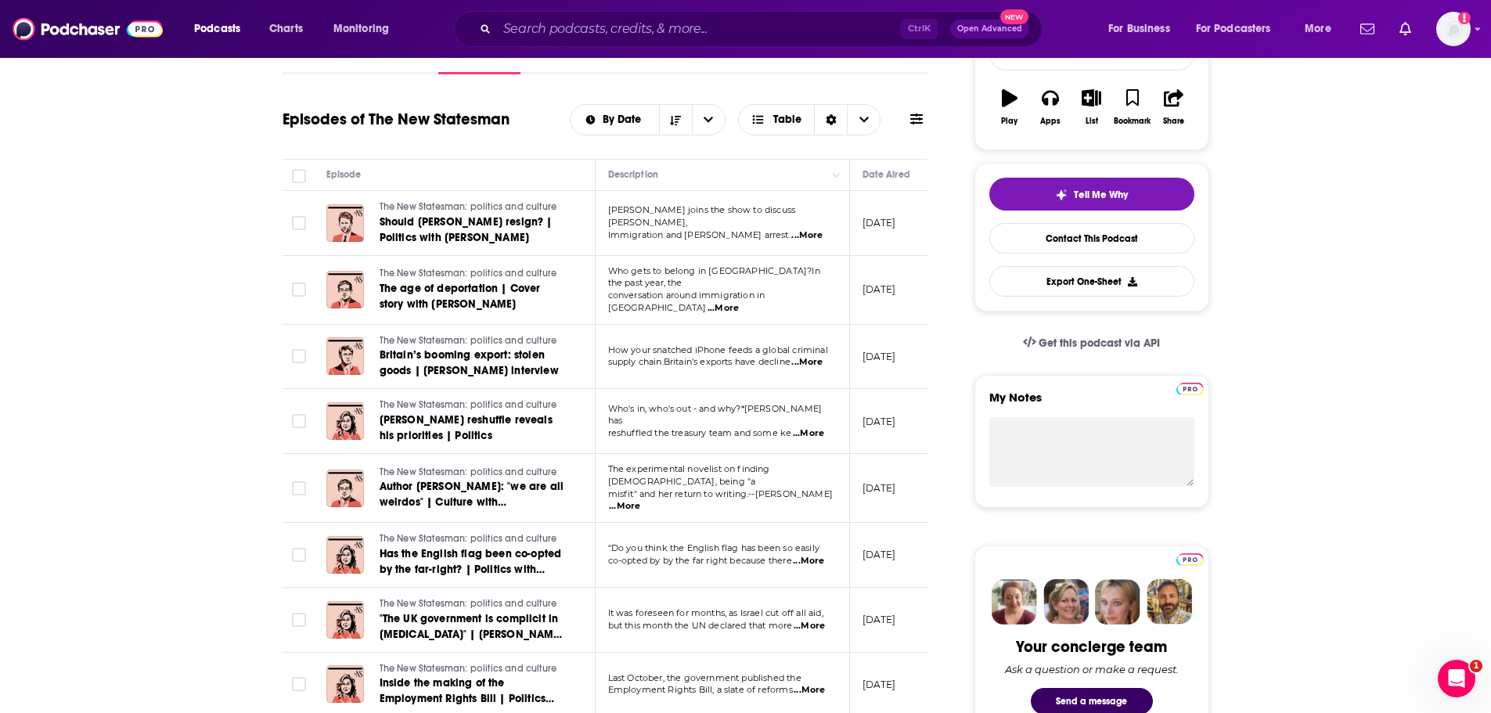
scroll to position [157, 0]
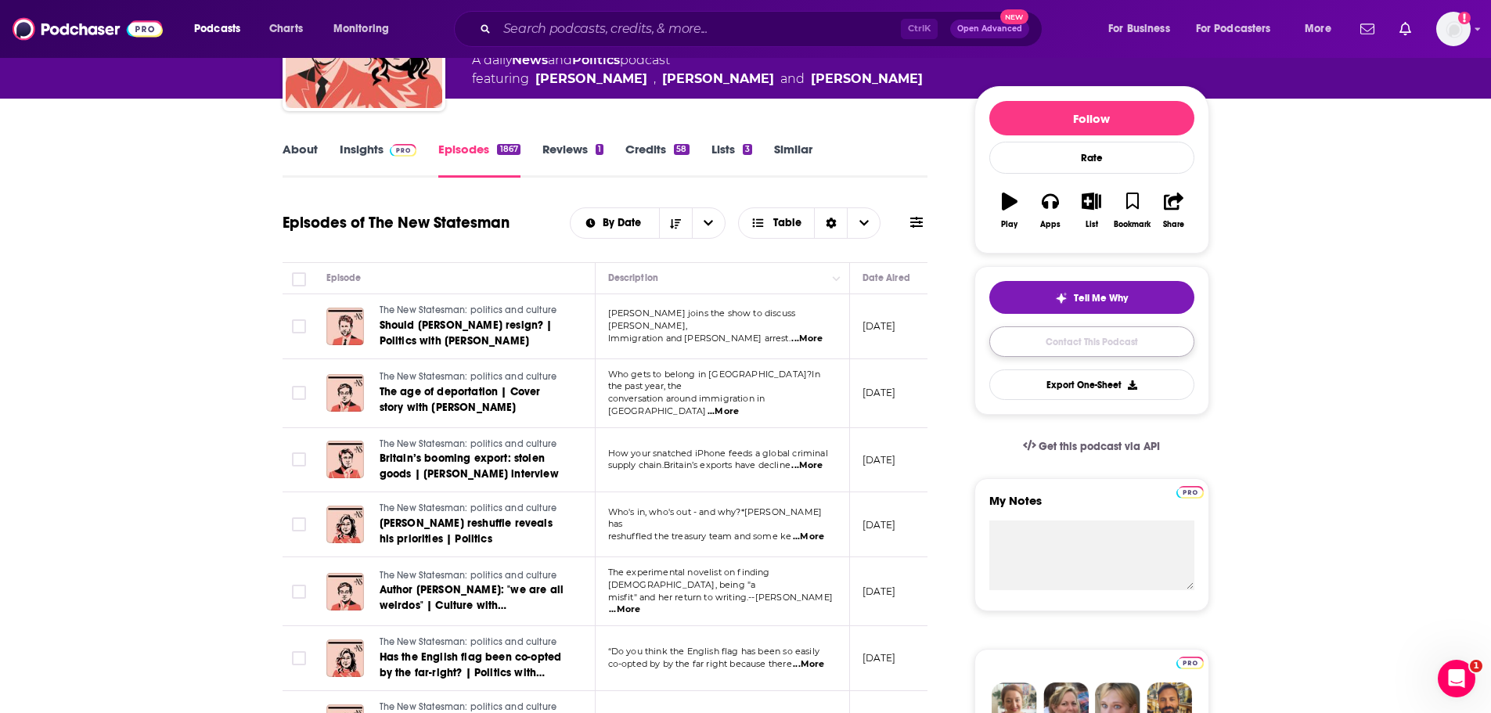
click at [1094, 356] on link "Contact This Podcast" at bounding box center [1092, 341] width 205 height 31
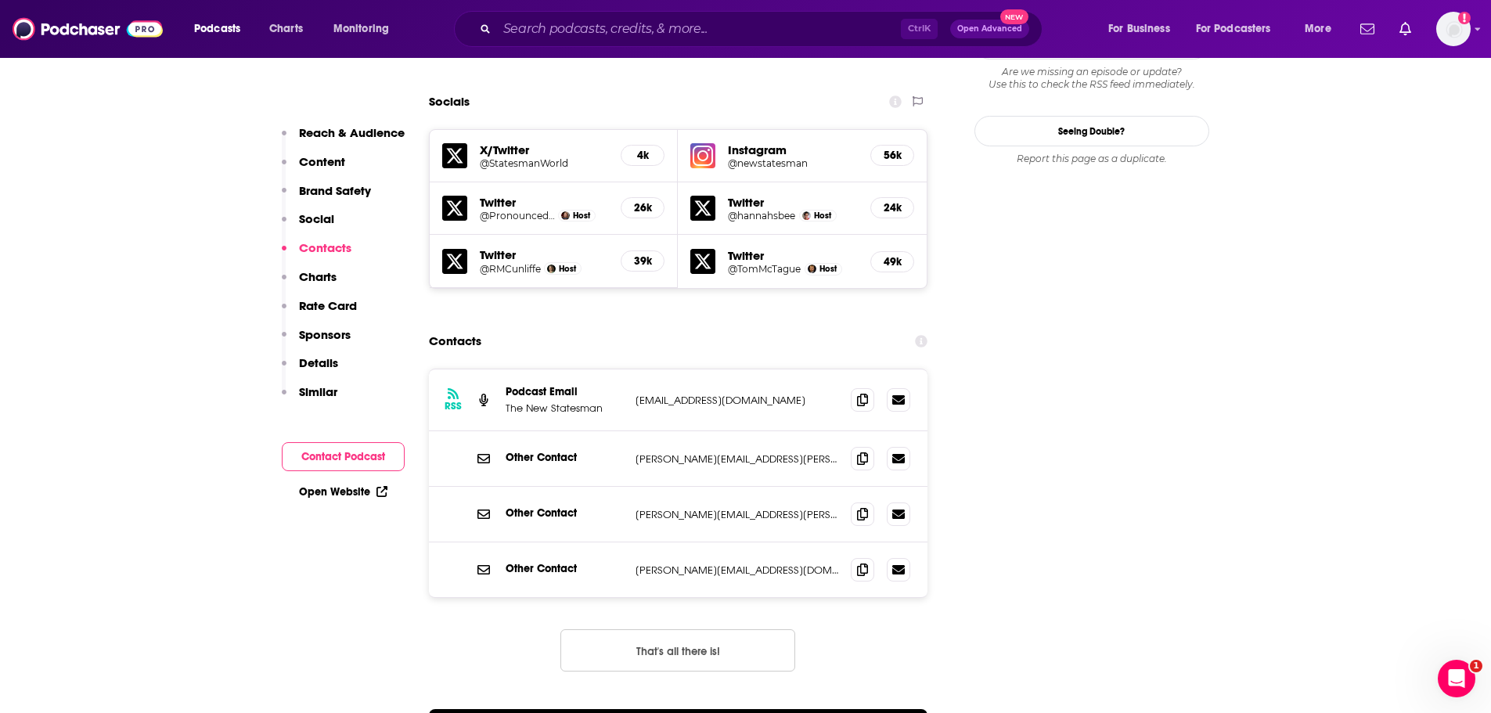
scroll to position [1752, 0]
click at [867, 394] on icon at bounding box center [862, 400] width 11 height 13
